Goal: Information Seeking & Learning: Learn about a topic

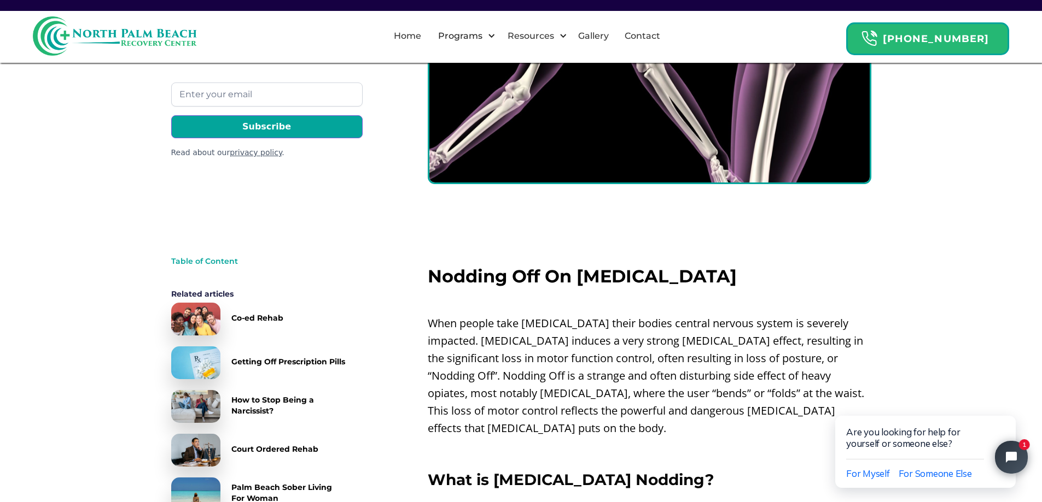
scroll to position [273, 0]
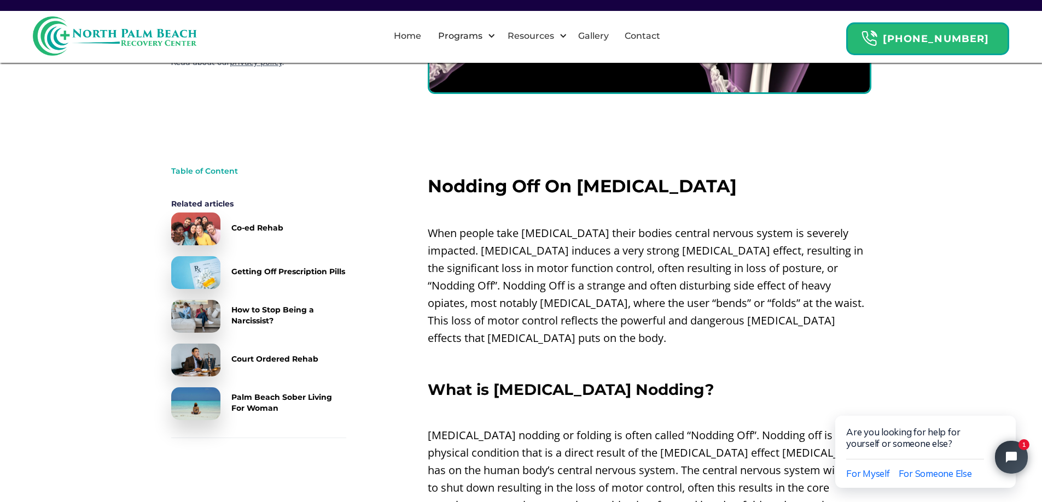
drag, startPoint x: 113, startPoint y: 293, endPoint x: 102, endPoint y: 296, distance: 11.4
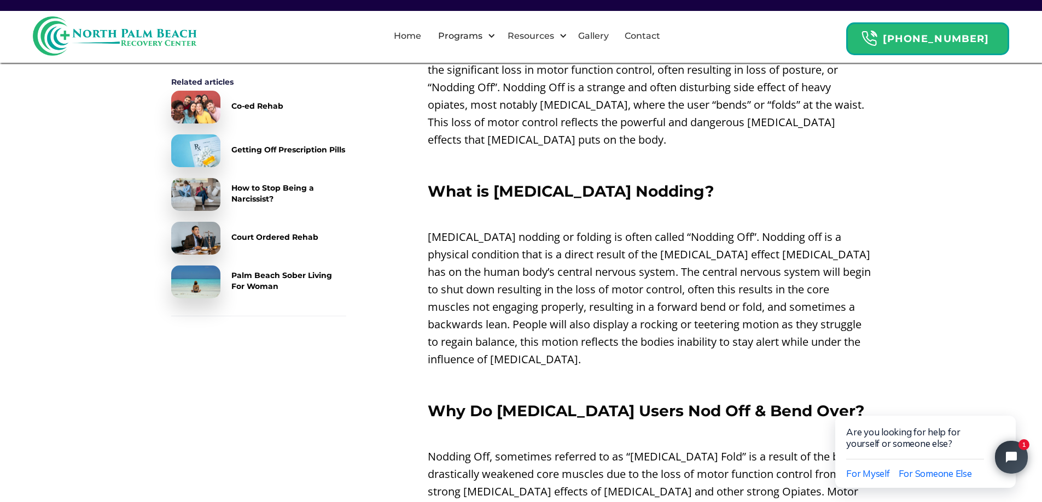
scroll to position [492, 0]
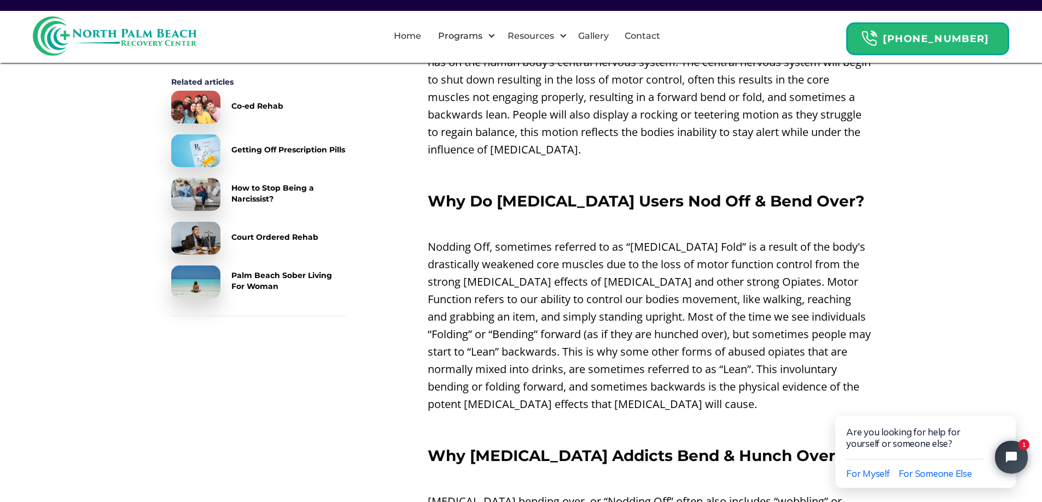
scroll to position [711, 0]
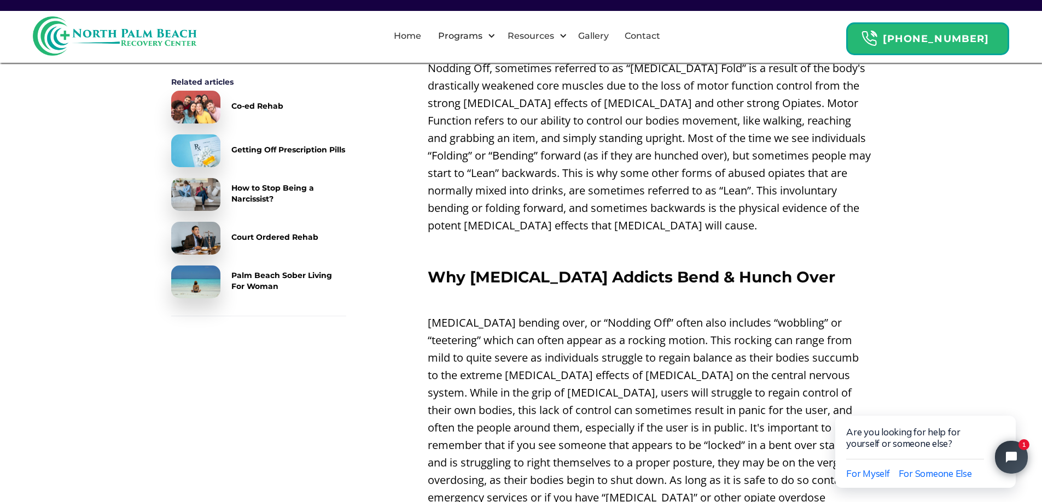
scroll to position [875, 0]
